Goal: Find specific page/section: Find specific page/section

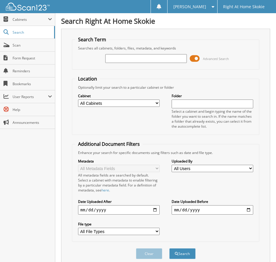
click at [137, 59] on input "text" at bounding box center [146, 58] width 82 height 9
type input "dantaija Smith"
click at [169, 248] on button "Search" at bounding box center [182, 253] width 26 height 11
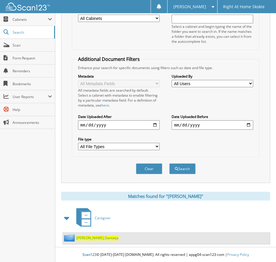
click at [105, 236] on span "Dantaija" at bounding box center [112, 237] width 14 height 5
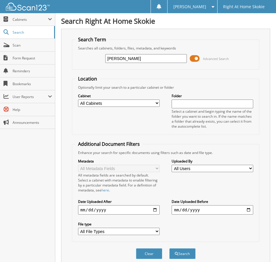
type input "[PERSON_NAME]"
click at [169, 248] on button "Search" at bounding box center [182, 253] width 26 height 11
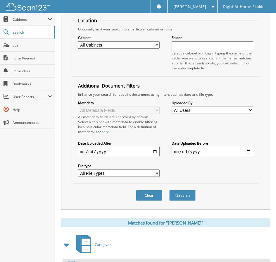
scroll to position [85, 0]
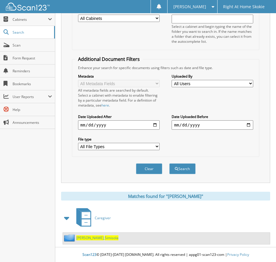
click at [71, 237] on img at bounding box center [70, 237] width 12 height 7
click at [81, 237] on span "[PERSON_NAME]" at bounding box center [90, 237] width 28 height 5
